Goal: Check status: Check status

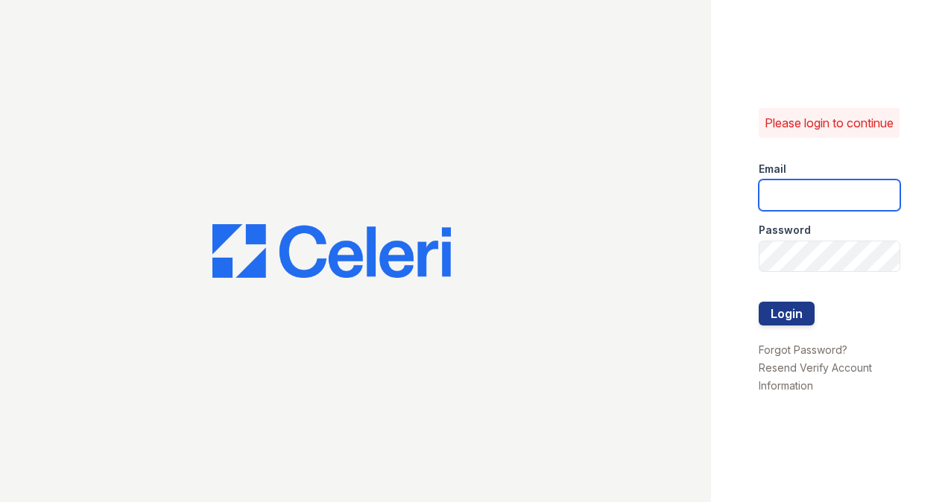
type input "estrella.pm@cafmanagement.com"
click at [788, 315] on button "Login" at bounding box center [787, 314] width 56 height 24
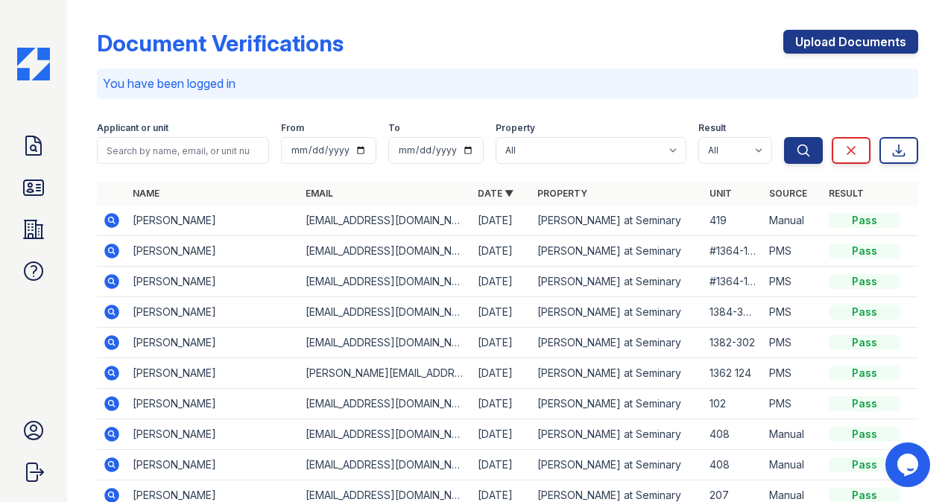
click at [39, 186] on icon at bounding box center [34, 188] width 24 height 24
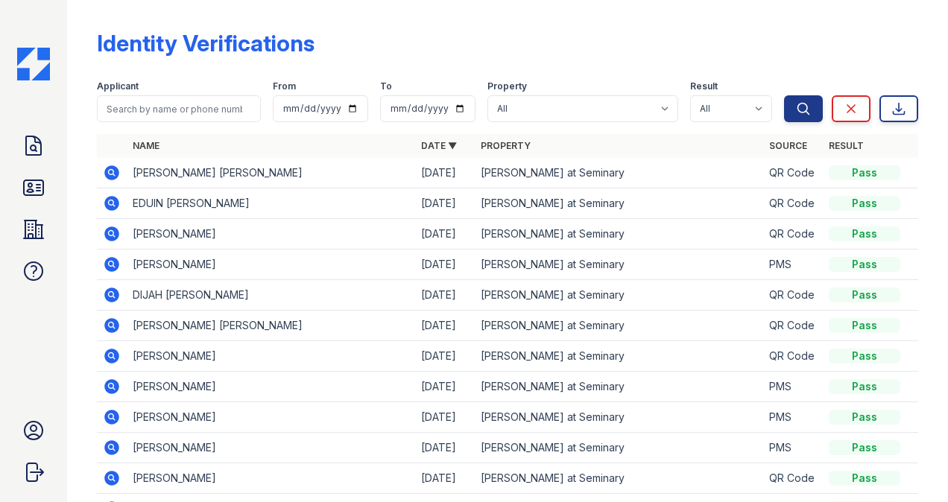
click at [110, 169] on icon at bounding box center [112, 173] width 18 height 18
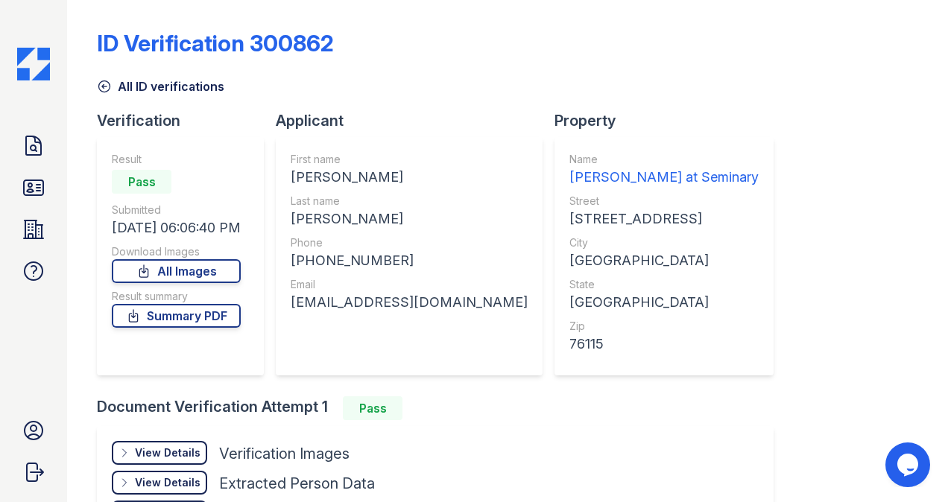
drag, startPoint x: 180, startPoint y: 452, endPoint x: 390, endPoint y: 433, distance: 211.0
click at [180, 451] on div "View Details" at bounding box center [168, 453] width 66 height 15
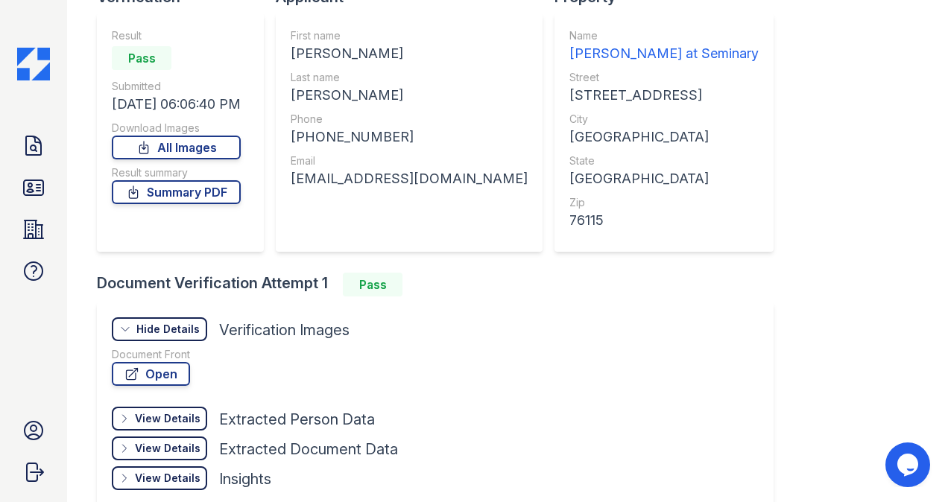
scroll to position [204, 0]
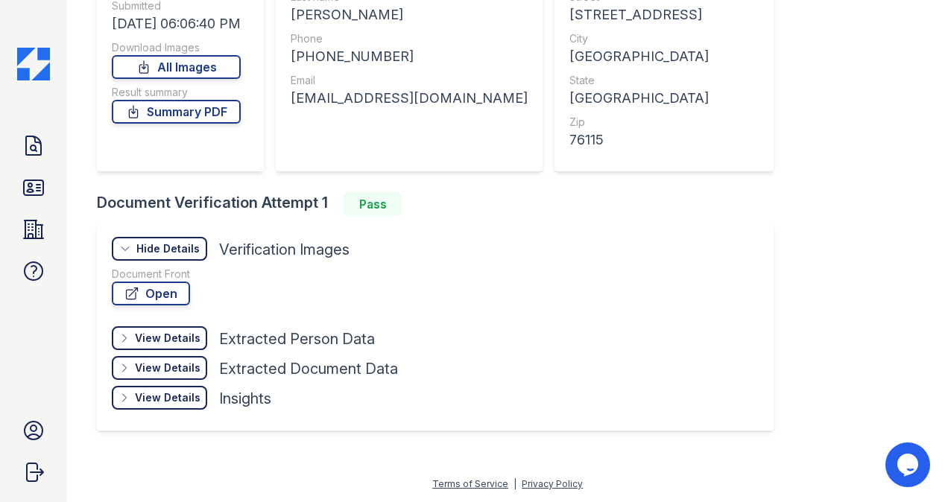
click at [174, 288] on link "Open" at bounding box center [151, 294] width 78 height 24
click at [37, 180] on icon at bounding box center [33, 187] width 19 height 15
